Goal: Task Accomplishment & Management: Manage account settings

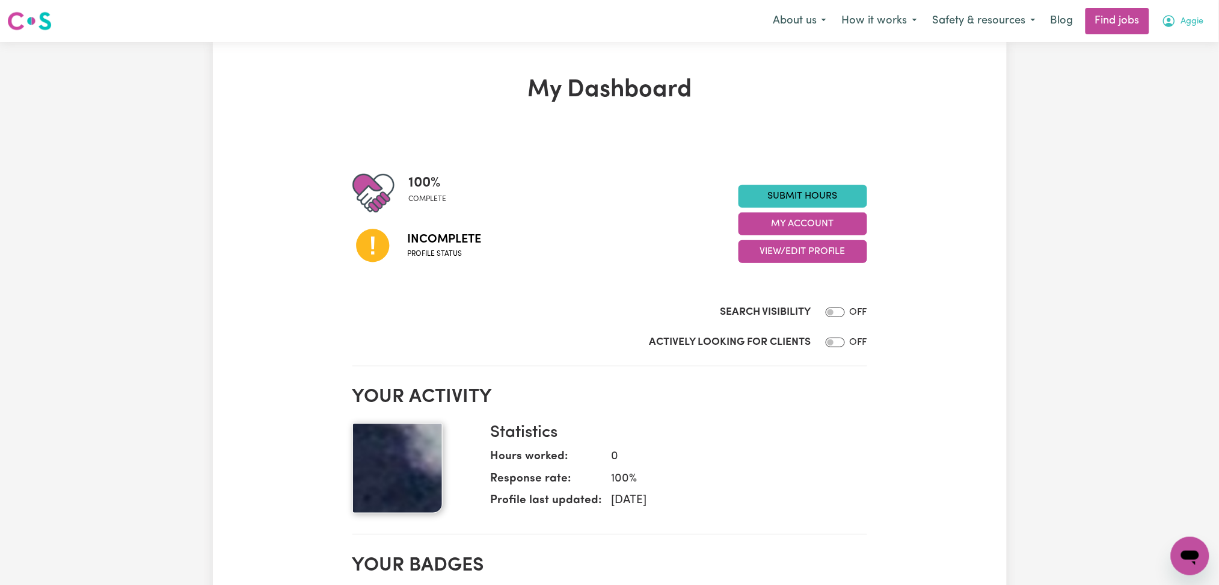
click at [1186, 21] on span "Aggie" at bounding box center [1192, 21] width 23 height 13
click at [1155, 91] on link "Logout" at bounding box center [1163, 92] width 95 height 23
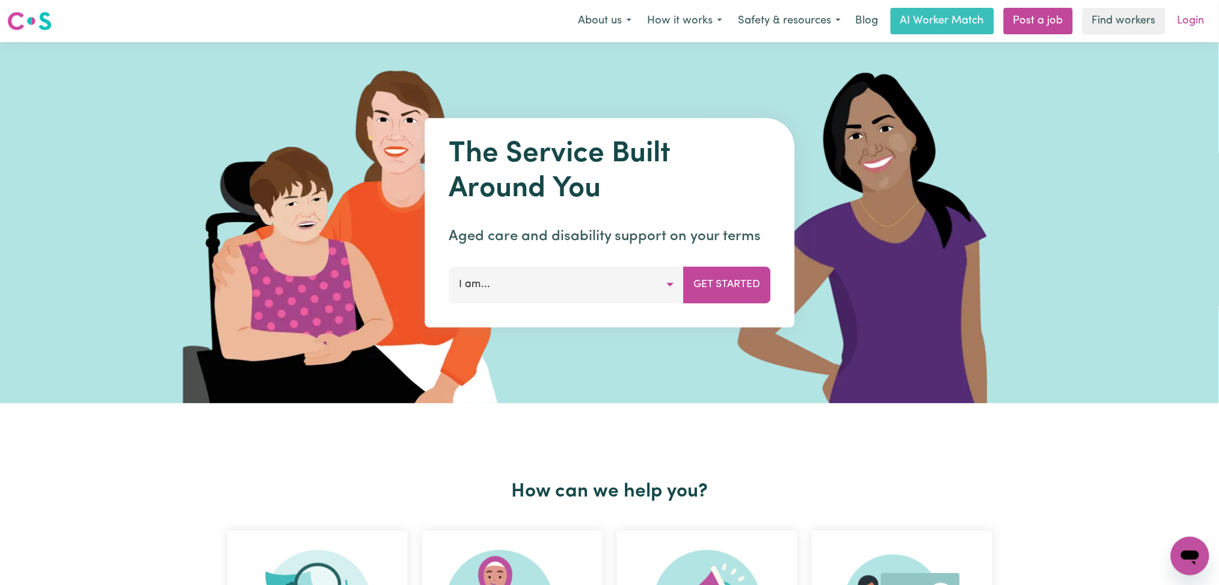
click at [1197, 19] on link "Login" at bounding box center [1190, 21] width 41 height 26
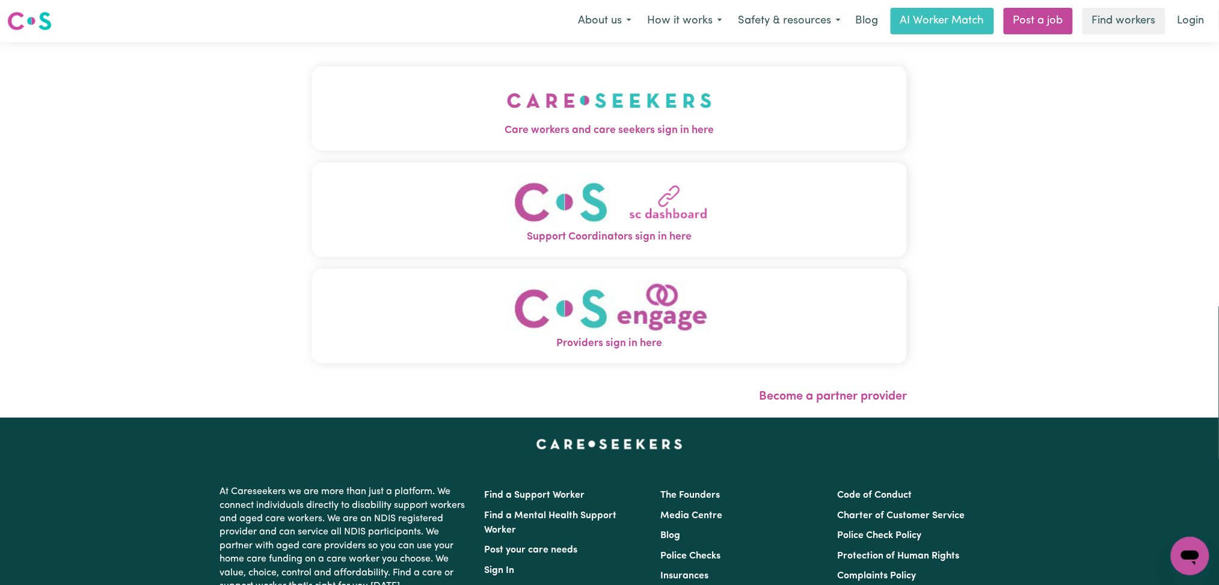
click at [497, 110] on button "Care workers and care seekers sign in here" at bounding box center [609, 108] width 595 height 84
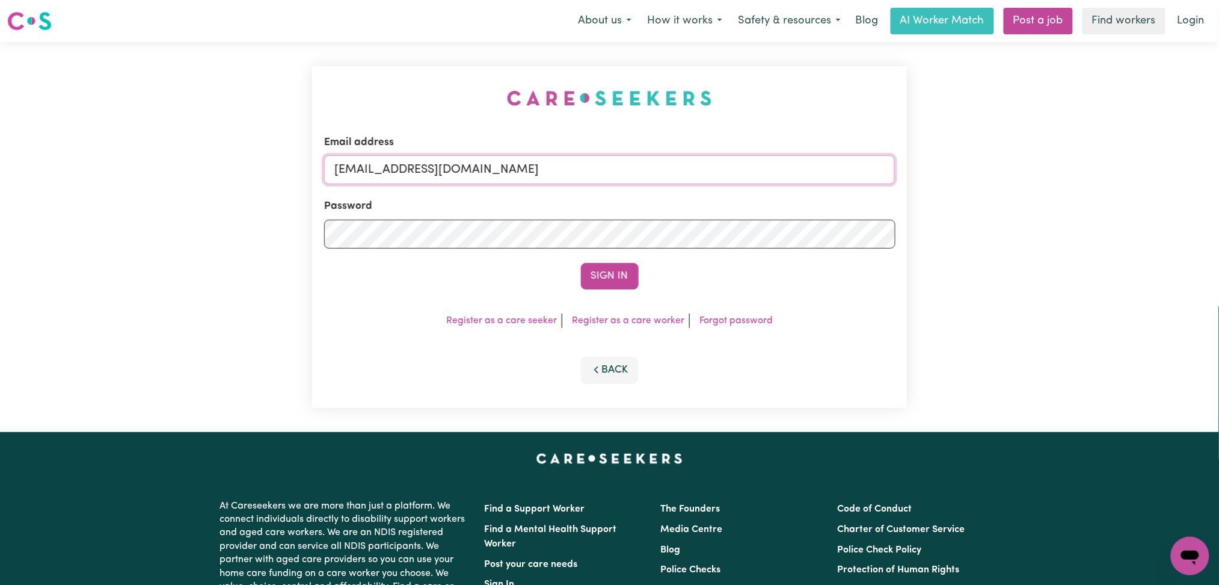
click at [430, 177] on input "[EMAIL_ADDRESS][DOMAIN_NAME]" at bounding box center [609, 169] width 571 height 29
drag, startPoint x: 396, startPoint y: 167, endPoint x: 758, endPoint y: 167, distance: 361.4
click at [758, 167] on input "Superuser~[EMAIL_ADDRESS][DOMAIN_NAME]" at bounding box center [609, 169] width 571 height 29
type input "Superuser~[EMAIL_ADDRESS][DOMAIN_NAME]"
click at [615, 266] on button "Sign In" at bounding box center [610, 276] width 58 height 26
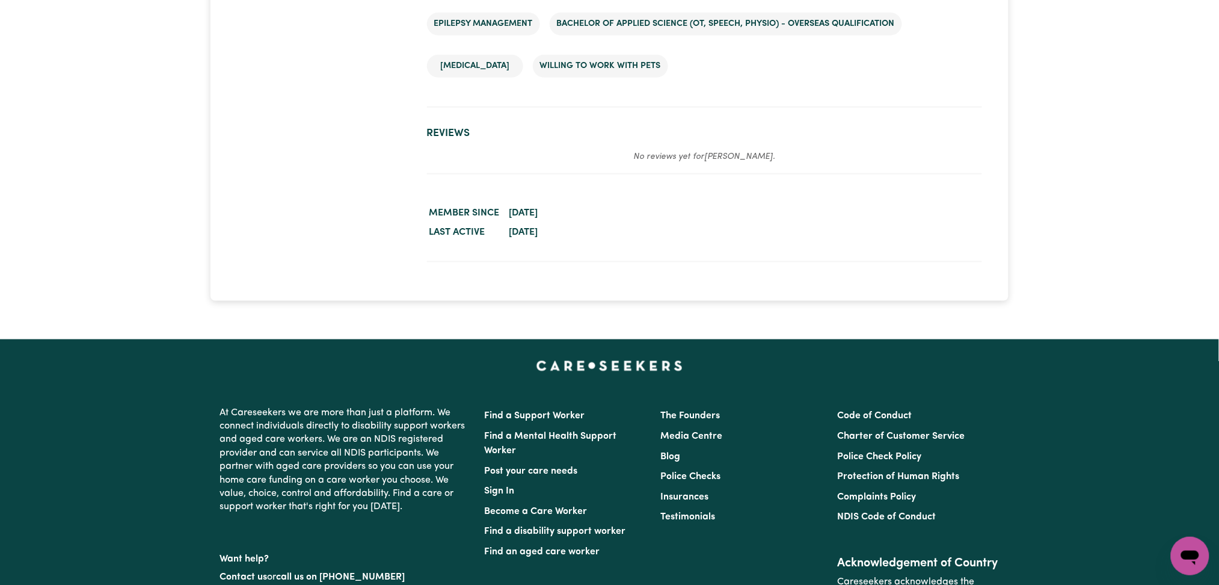
scroll to position [1684, 0]
